Goal: Find specific page/section: Find specific page/section

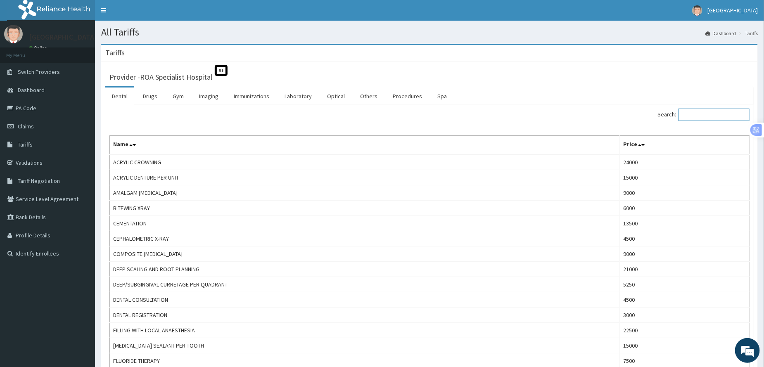
click at [696, 114] on input "Search:" at bounding box center [713, 115] width 71 height 12
click at [296, 100] on link "Laboratory" at bounding box center [298, 96] width 40 height 17
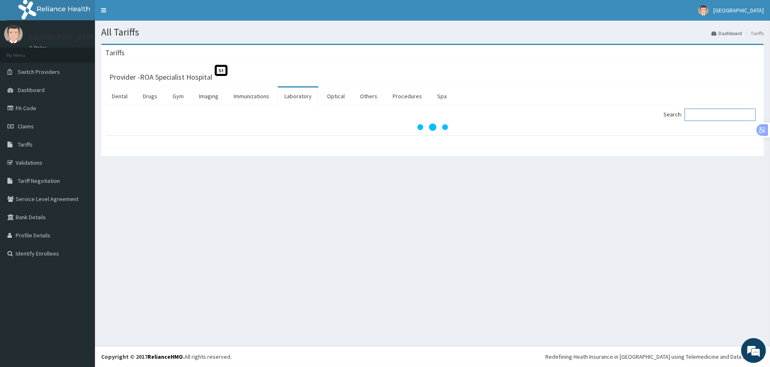
click at [703, 117] on input "Search:" at bounding box center [720, 115] width 71 height 12
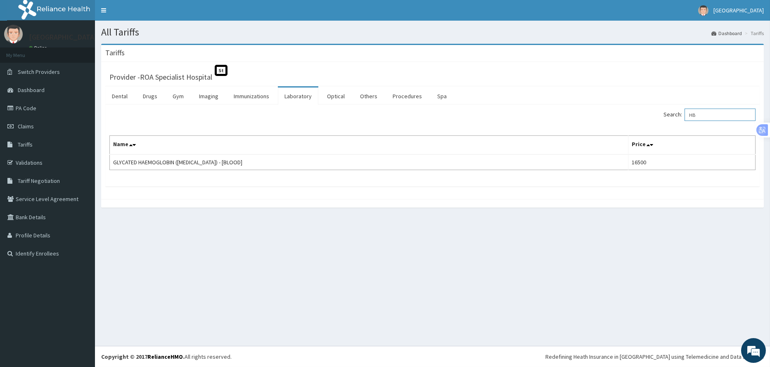
type input "H"
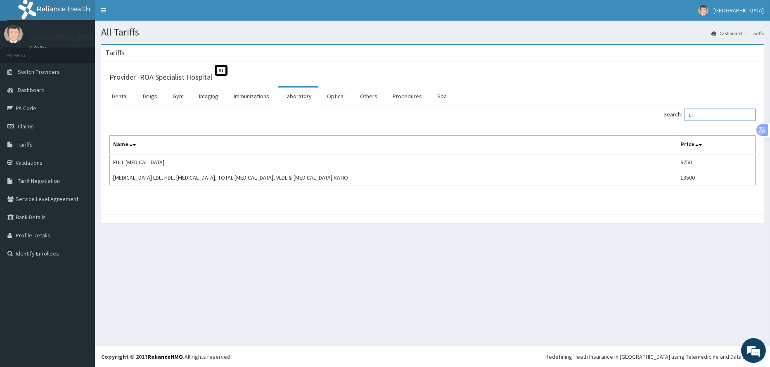
type input "L"
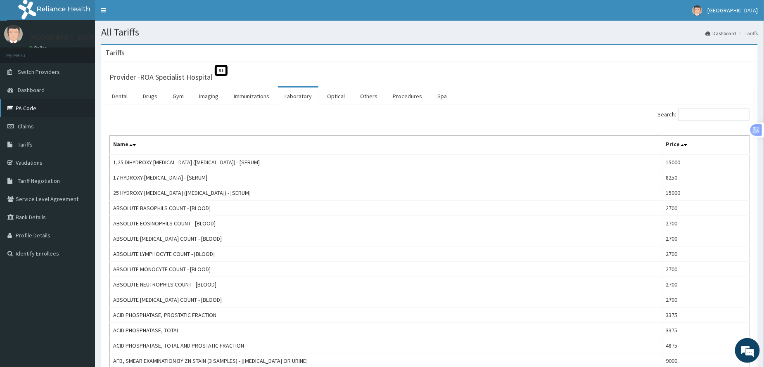
click at [43, 106] on link "PA Code" at bounding box center [47, 108] width 95 height 18
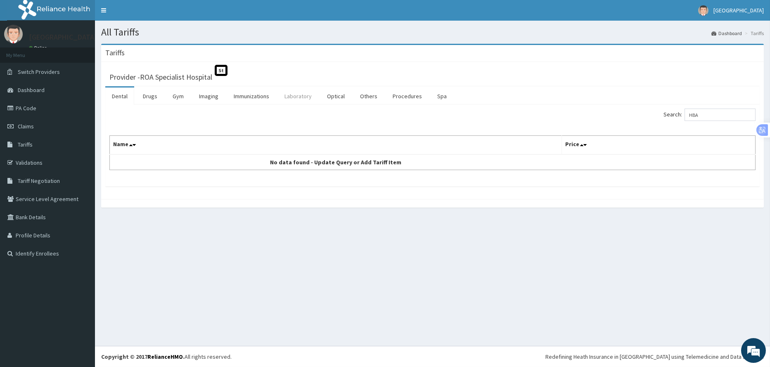
type input "HBA"
click at [299, 94] on link "Laboratory" at bounding box center [298, 96] width 40 height 17
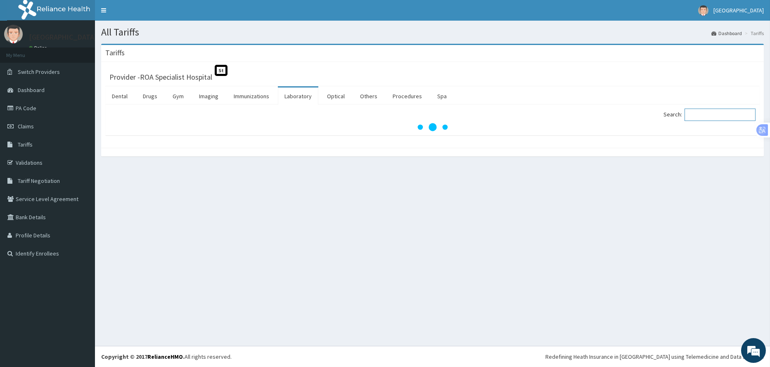
click at [701, 116] on input "Search:" at bounding box center [720, 115] width 71 height 12
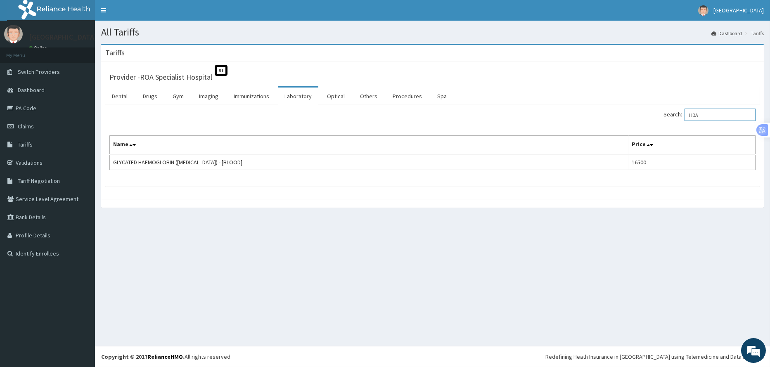
drag, startPoint x: 705, startPoint y: 115, endPoint x: 687, endPoint y: 113, distance: 17.8
click at [687, 113] on label "Search: HBA" at bounding box center [710, 115] width 92 height 12
type input "HBA"
click at [41, 161] on link "Validations" at bounding box center [47, 163] width 95 height 18
